Goal: Information Seeking & Learning: Find specific fact

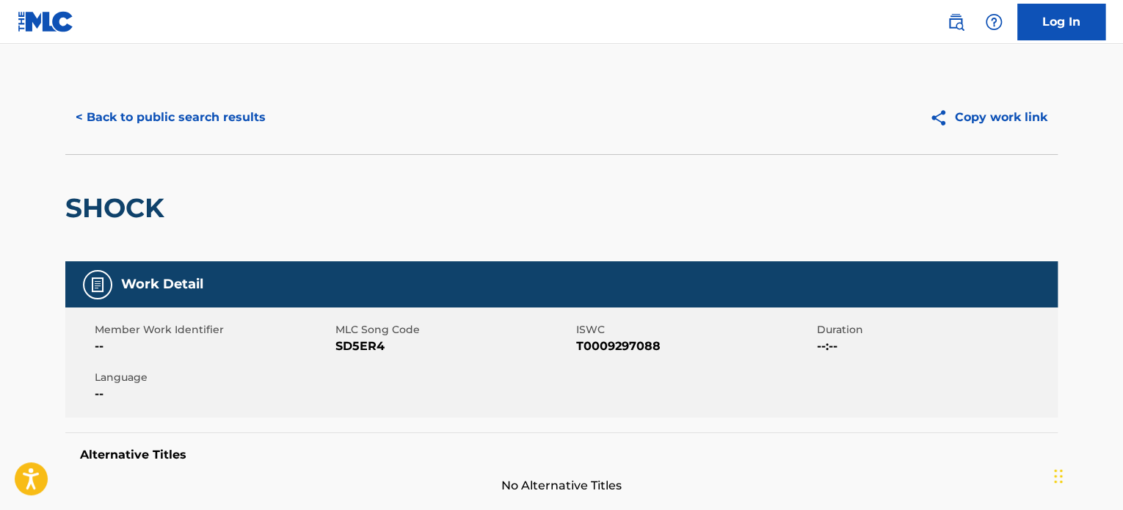
click at [200, 143] on div "< Back to public search results Copy work link" at bounding box center [561, 117] width 992 height 73
click at [197, 121] on button "< Back to public search results" at bounding box center [170, 117] width 211 height 37
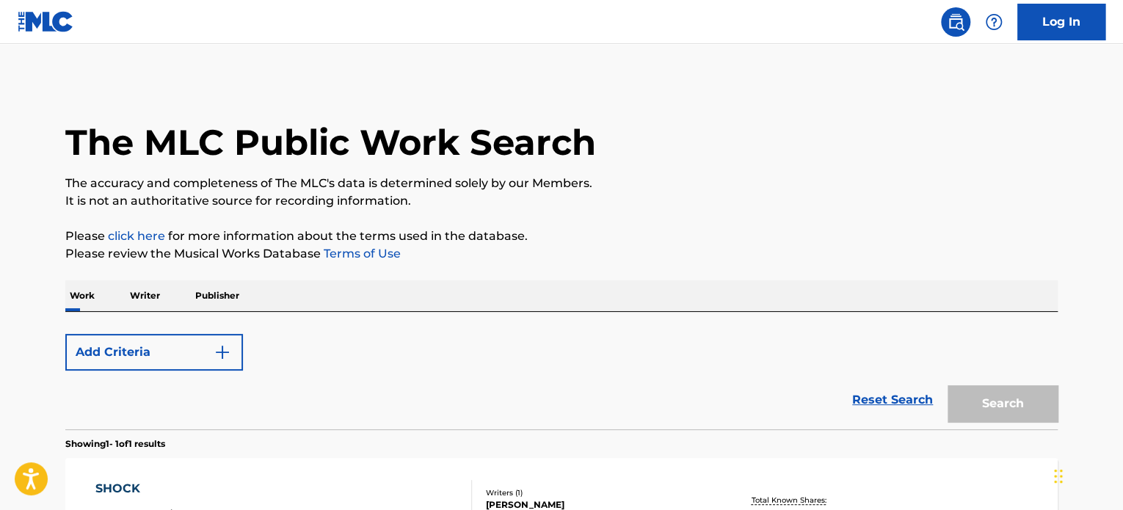
scroll to position [204, 0]
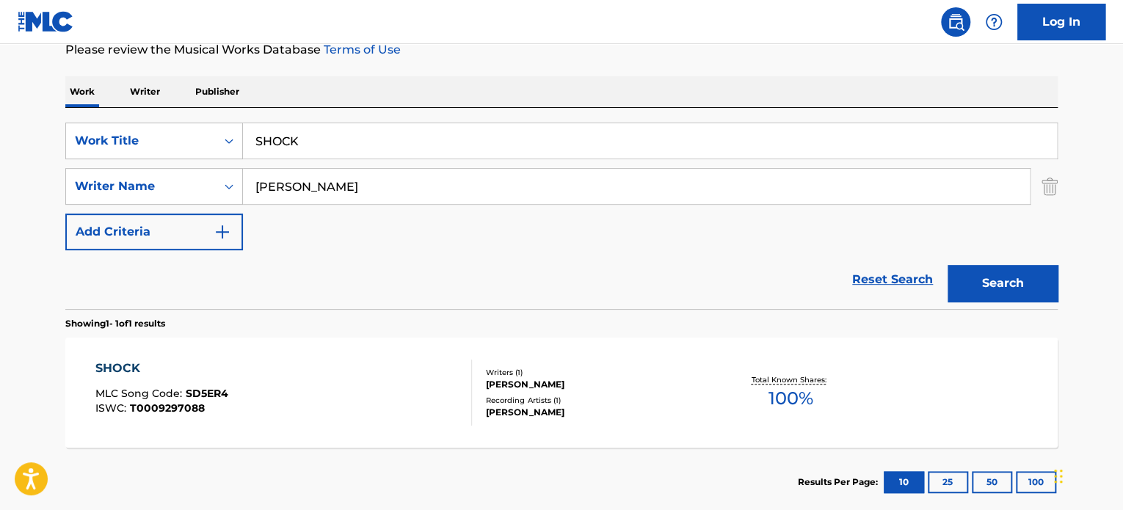
drag, startPoint x: 404, startPoint y: 156, endPoint x: 249, endPoint y: 120, distance: 158.8
click at [270, 120] on div "SearchWithCriteria9e0b373b-aab5-4f72-8c14-e9bd1ec55dec Work Title SHOCK SearchW…" at bounding box center [561, 208] width 992 height 201
paste input "BELIEVE"
drag, startPoint x: 396, startPoint y: 134, endPoint x: 123, endPoint y: 99, distance: 275.9
click at [139, 92] on div "Work Writer Publisher SearchWithCriteria9e0b373b-aab5-4f72-8c14-e9bd1ec55dec Wo…" at bounding box center [561, 296] width 992 height 440
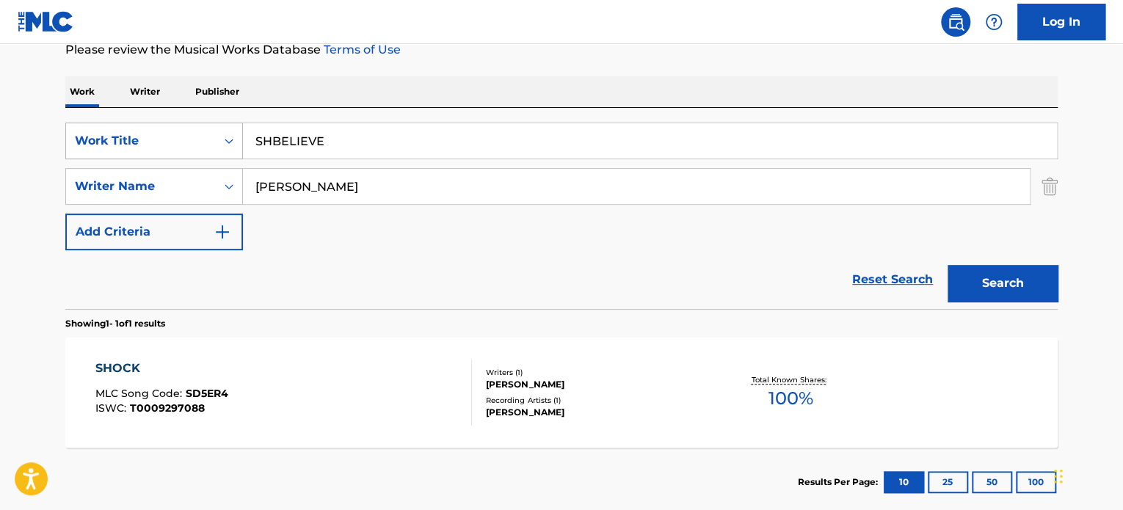
paste input "Search Form"
type input "BELIEVE"
drag, startPoint x: 428, startPoint y: 189, endPoint x: 106, endPoint y: 140, distance: 326.4
click at [117, 140] on div "SearchWithCriteria9e0b373b-aab5-4f72-8c14-e9bd1ec55dec Work Title BELIEVE Searc…" at bounding box center [561, 187] width 992 height 128
paste input "[PERSON_NAME] [PERSON_NAME]"
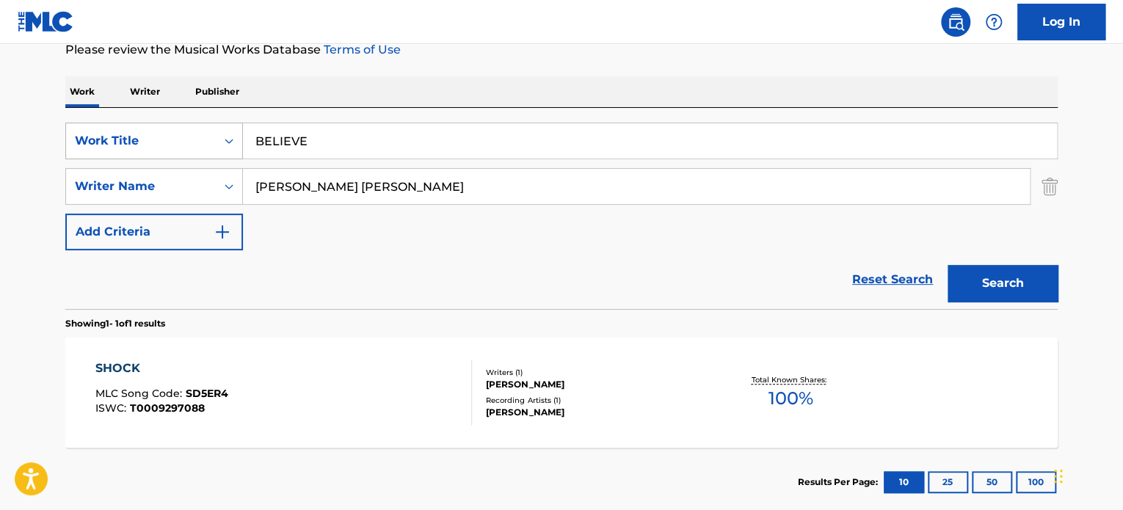
type input "[PERSON_NAME] [PERSON_NAME]"
click at [947, 265] on button "Search" at bounding box center [1002, 283] width 110 height 37
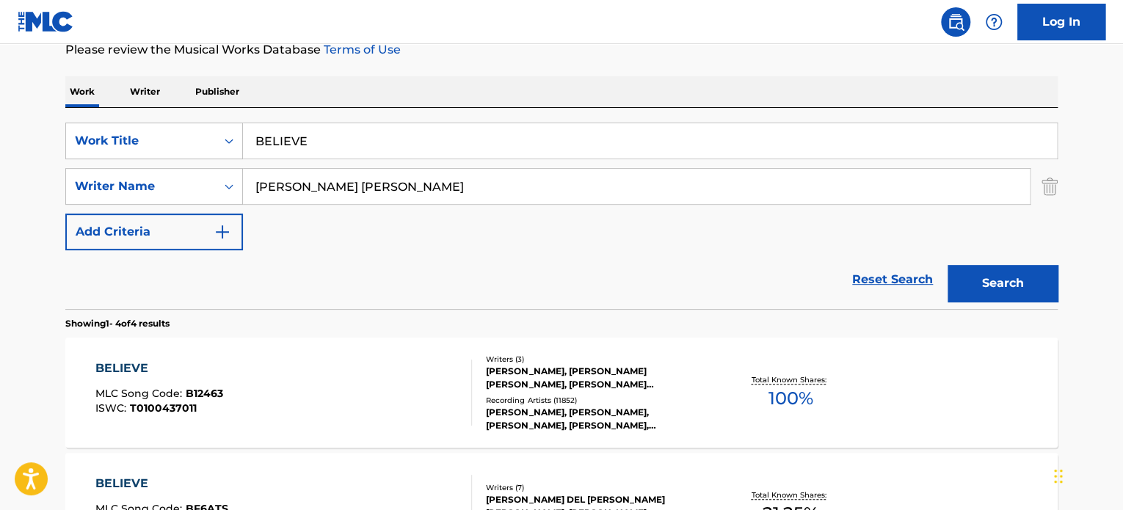
click at [640, 399] on div "Writers ( 3 ) [PERSON_NAME], [PERSON_NAME] [PERSON_NAME], [PERSON_NAME] [PERSON…" at bounding box center [590, 393] width 236 height 79
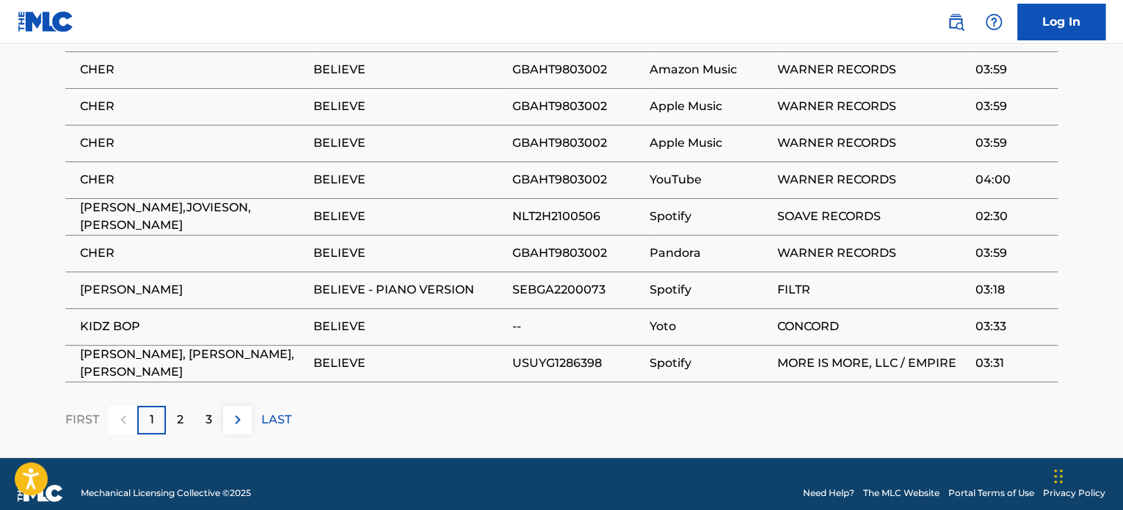
scroll to position [2357, 0]
